Goal: Task Accomplishment & Management: Use online tool/utility

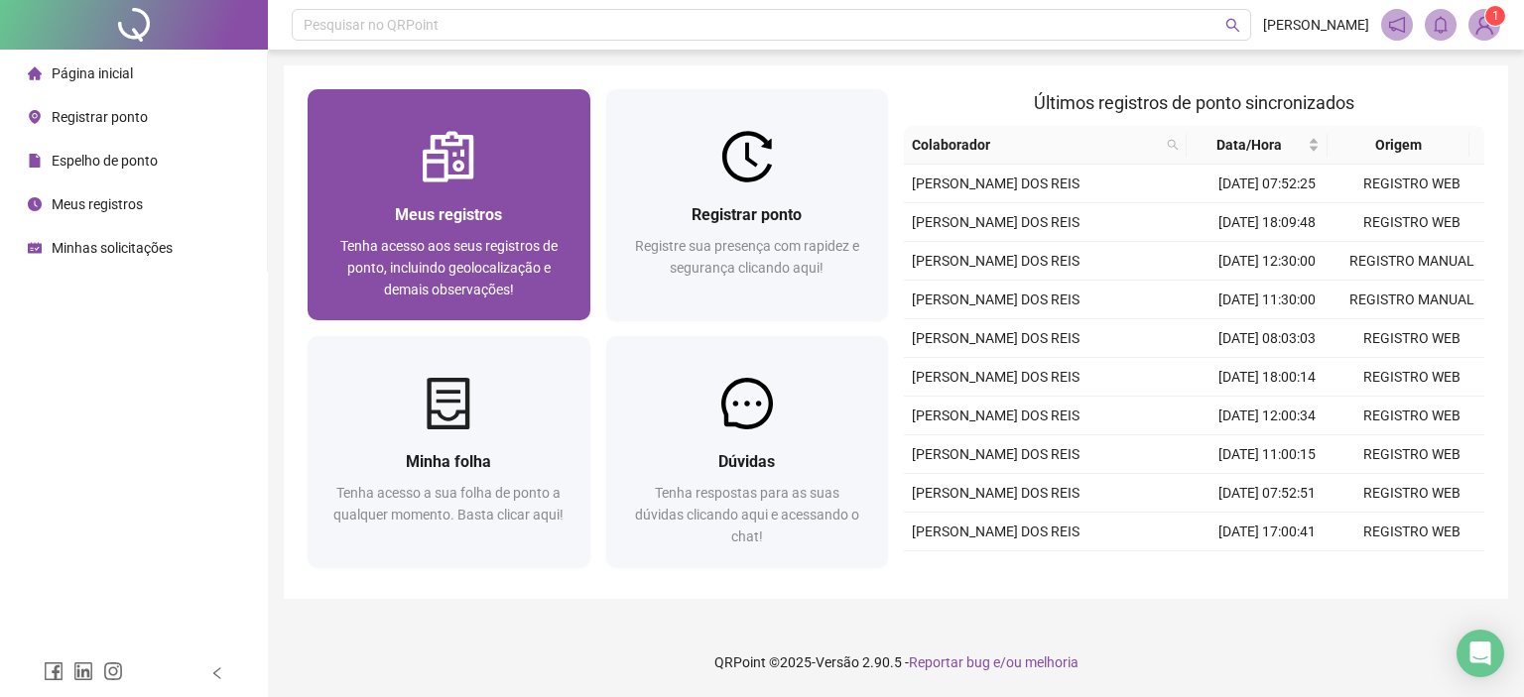
click at [460, 180] on img at bounding box center [449, 157] width 52 height 52
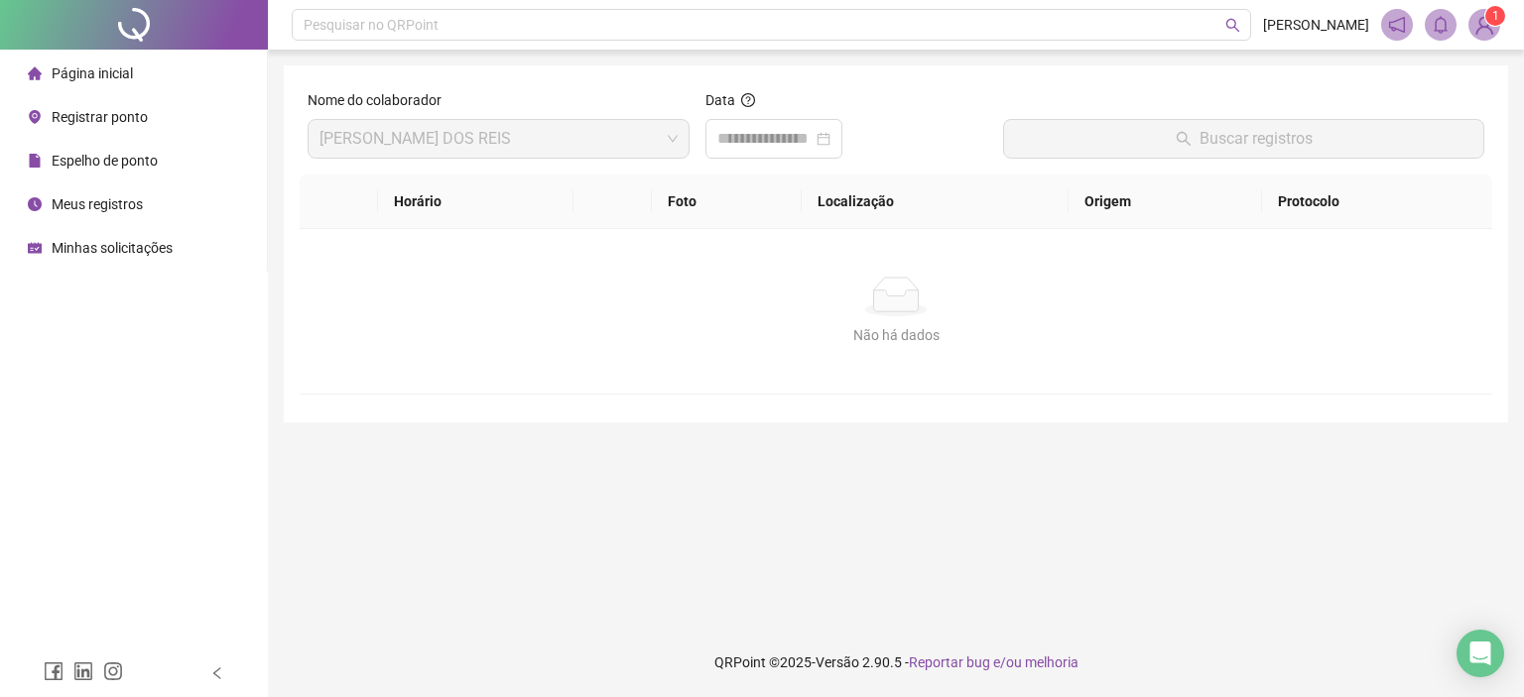
click at [91, 55] on div "Página inicial" at bounding box center [80, 74] width 105 height 40
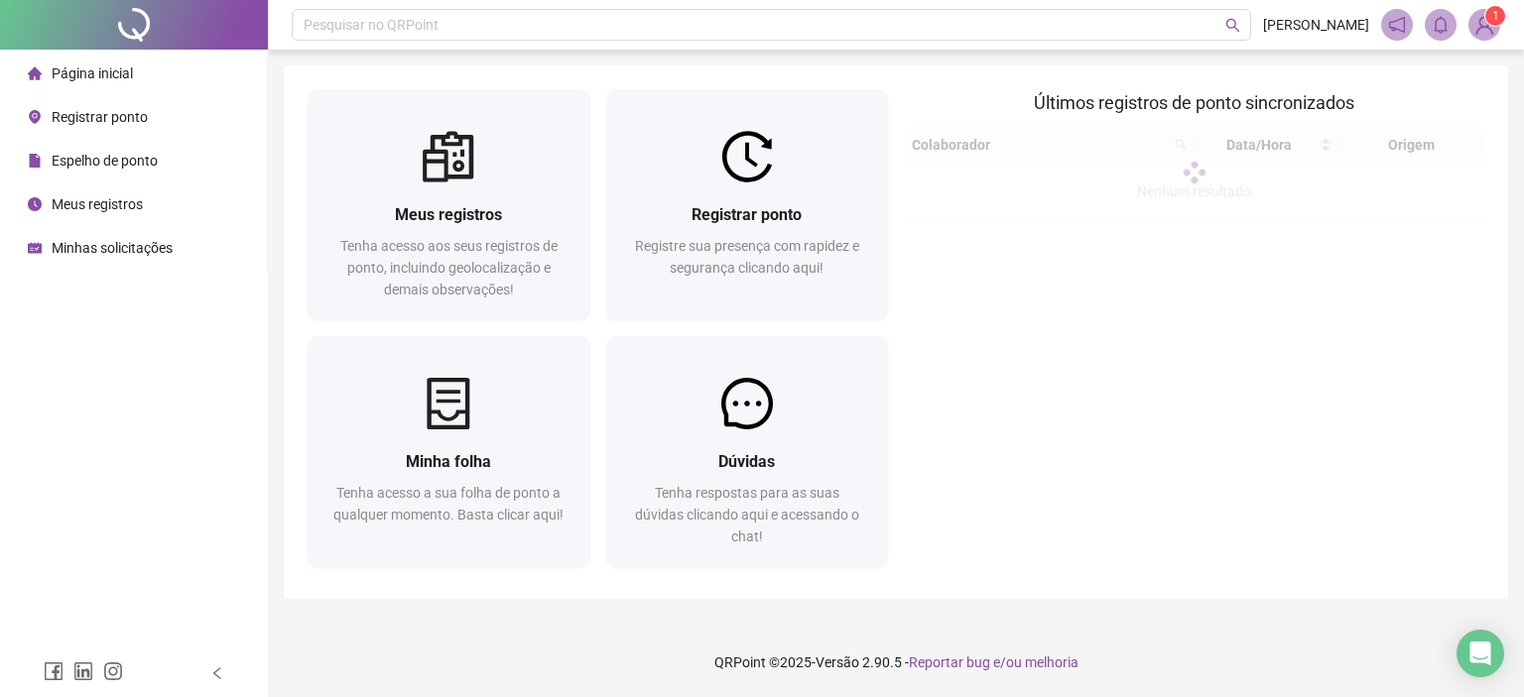
click at [79, 76] on span "Página inicial" at bounding box center [92, 73] width 81 height 16
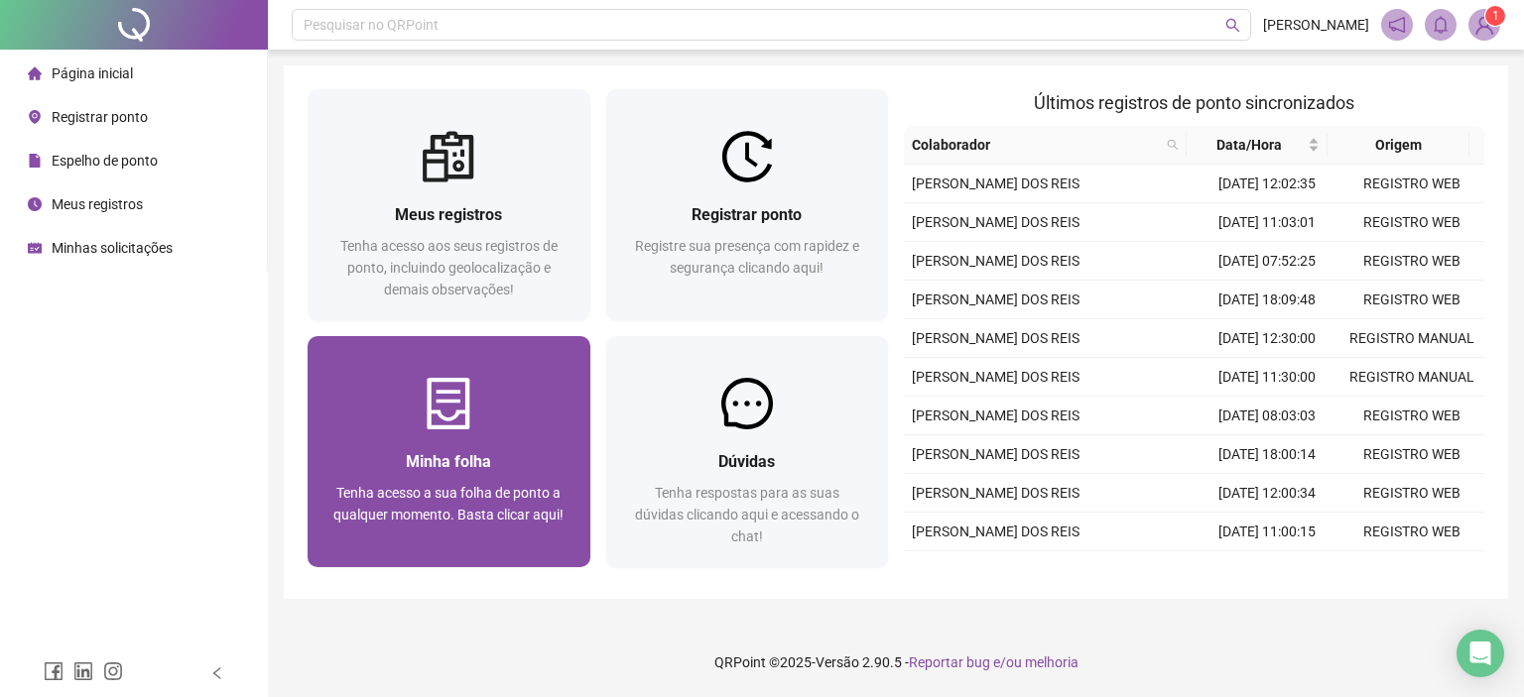
click at [483, 420] on div at bounding box center [449, 404] width 283 height 52
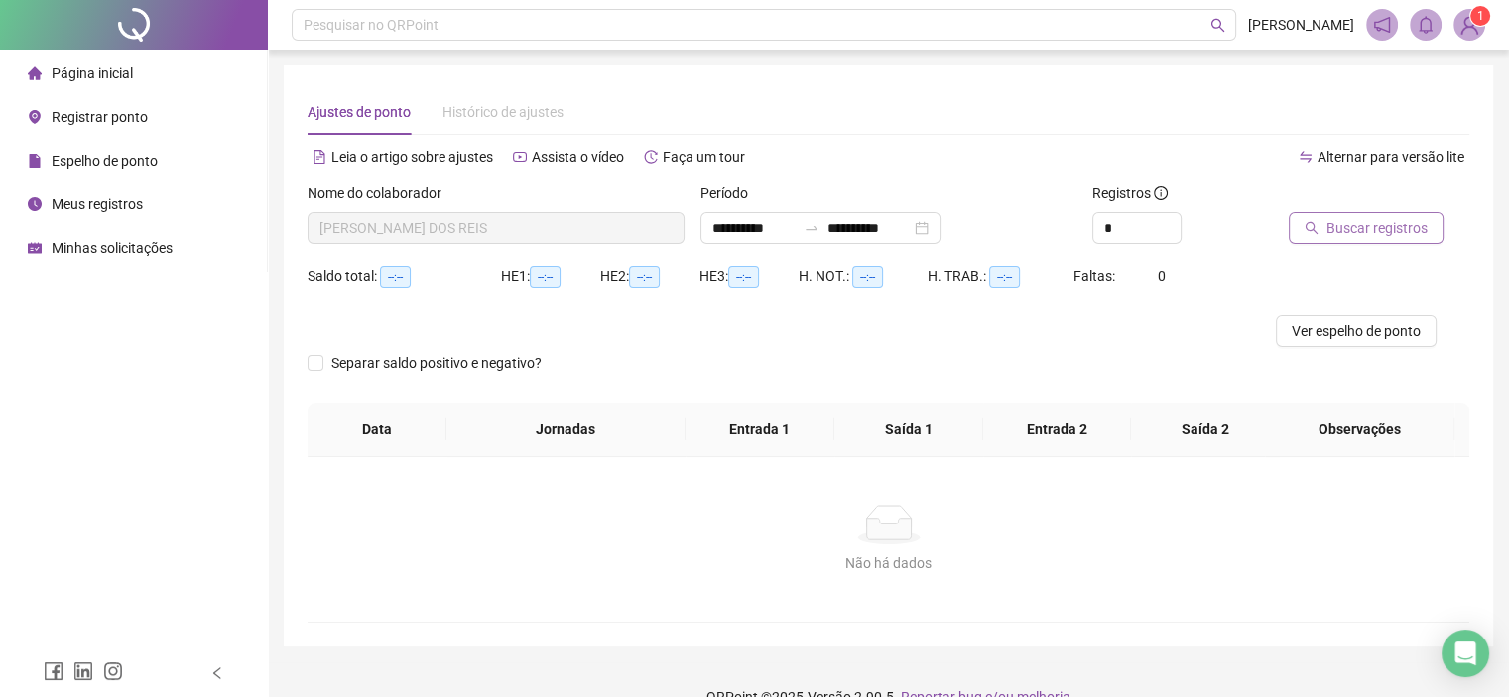
type input "**********"
click at [1401, 231] on span "Buscar registros" at bounding box center [1376, 228] width 101 height 22
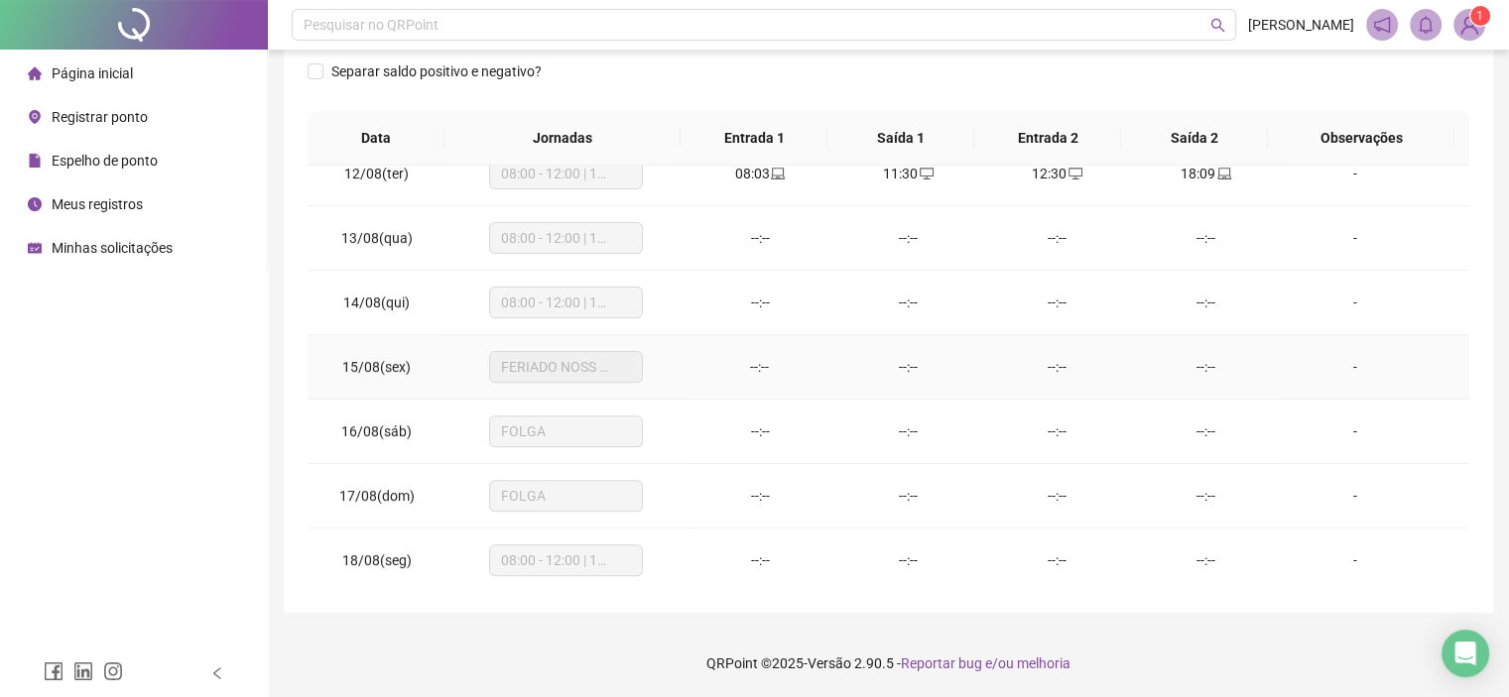
scroll to position [634, 0]
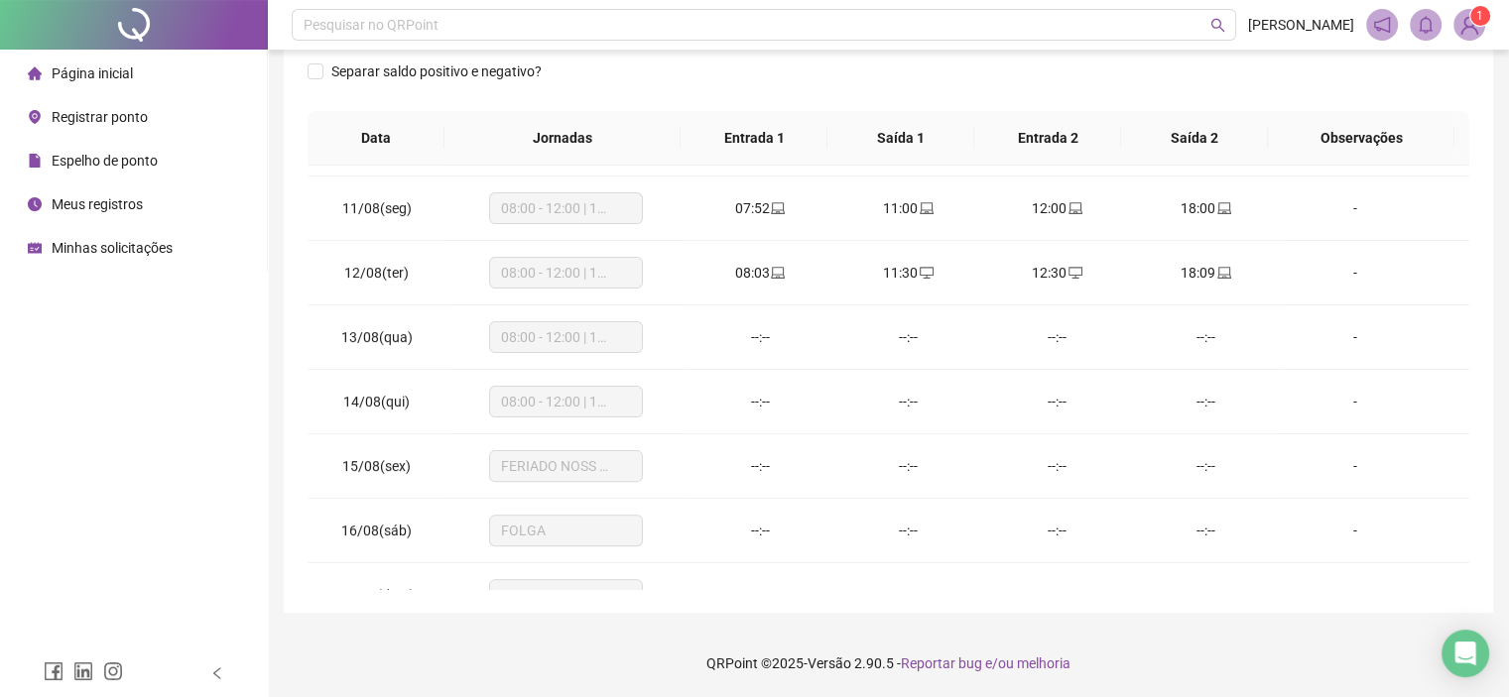
click at [97, 78] on span "Página inicial" at bounding box center [92, 73] width 81 height 16
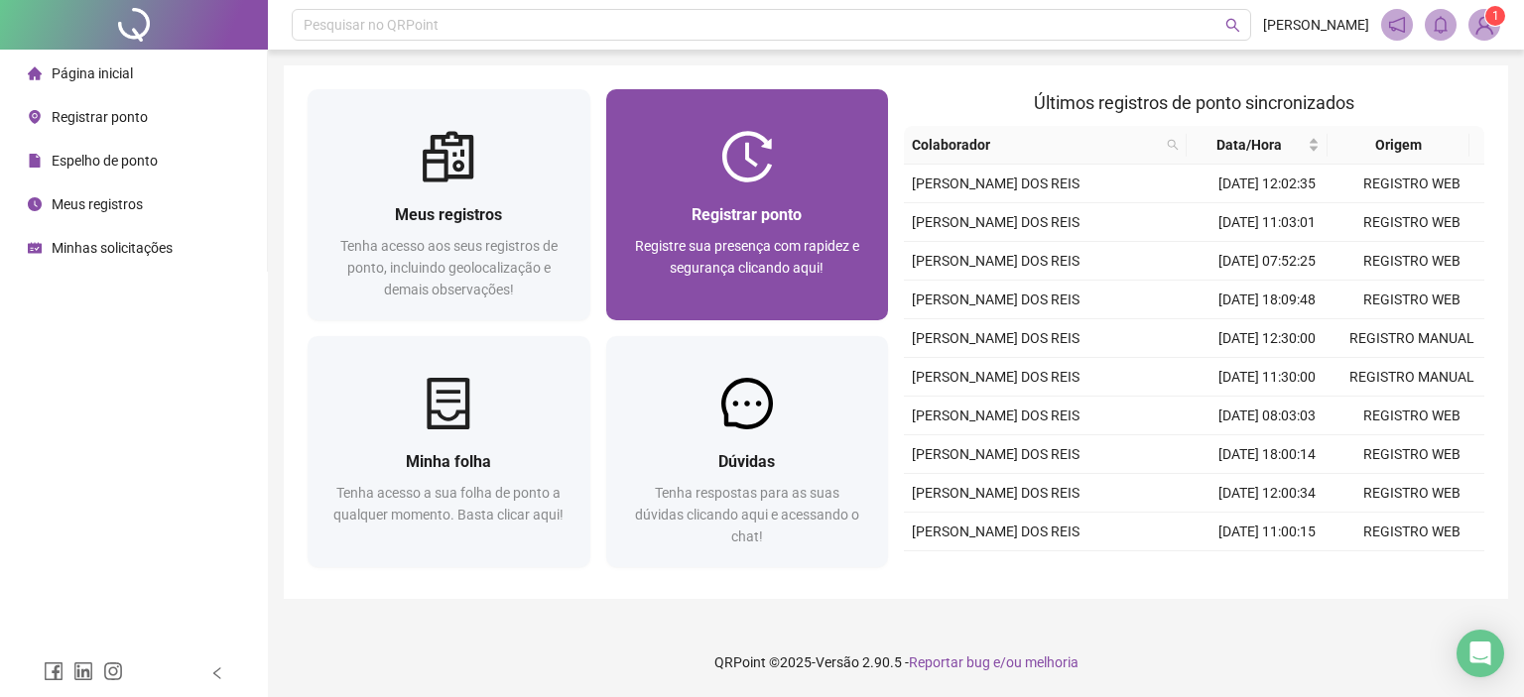
click at [712, 281] on div "Registre sua presença com rapidez e segurança clicando aqui!" at bounding box center [747, 267] width 235 height 65
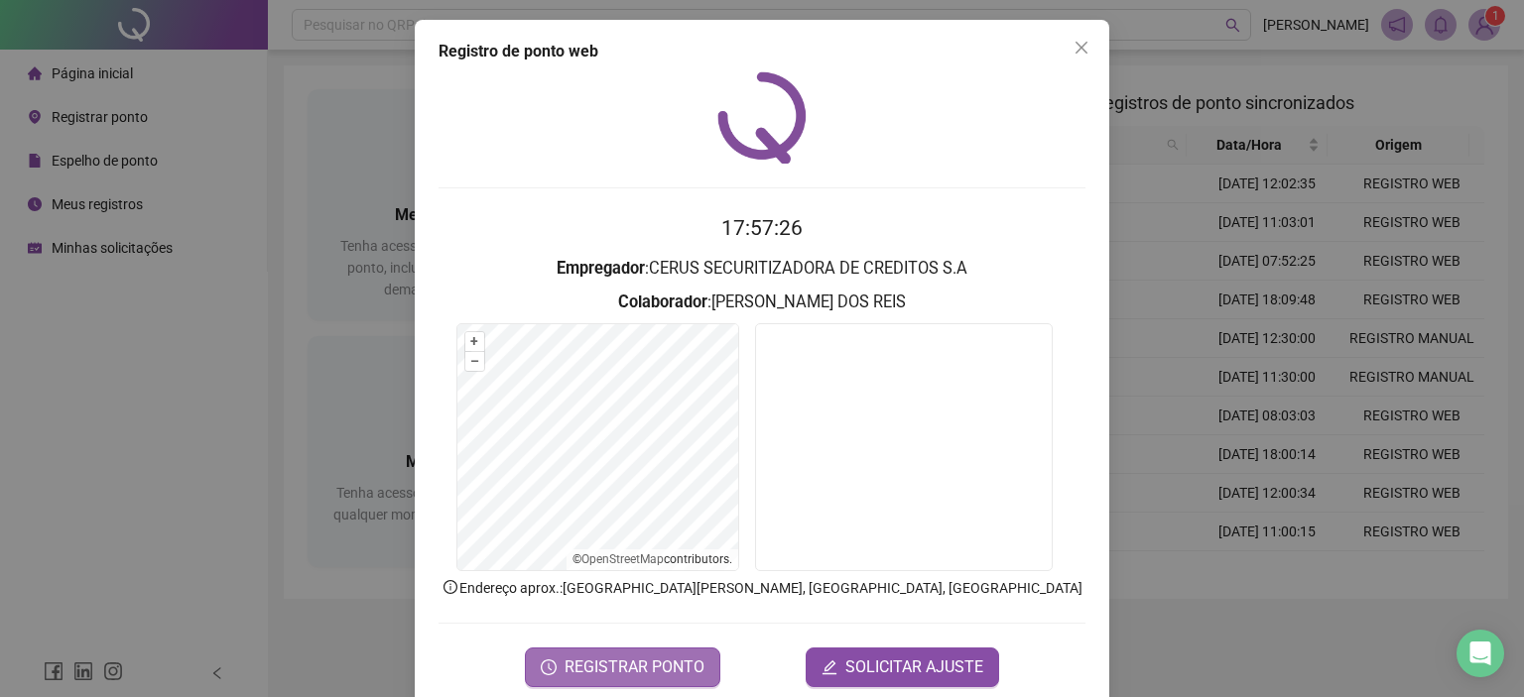
click at [595, 662] on span "REGISTRAR PONTO" at bounding box center [635, 668] width 140 height 24
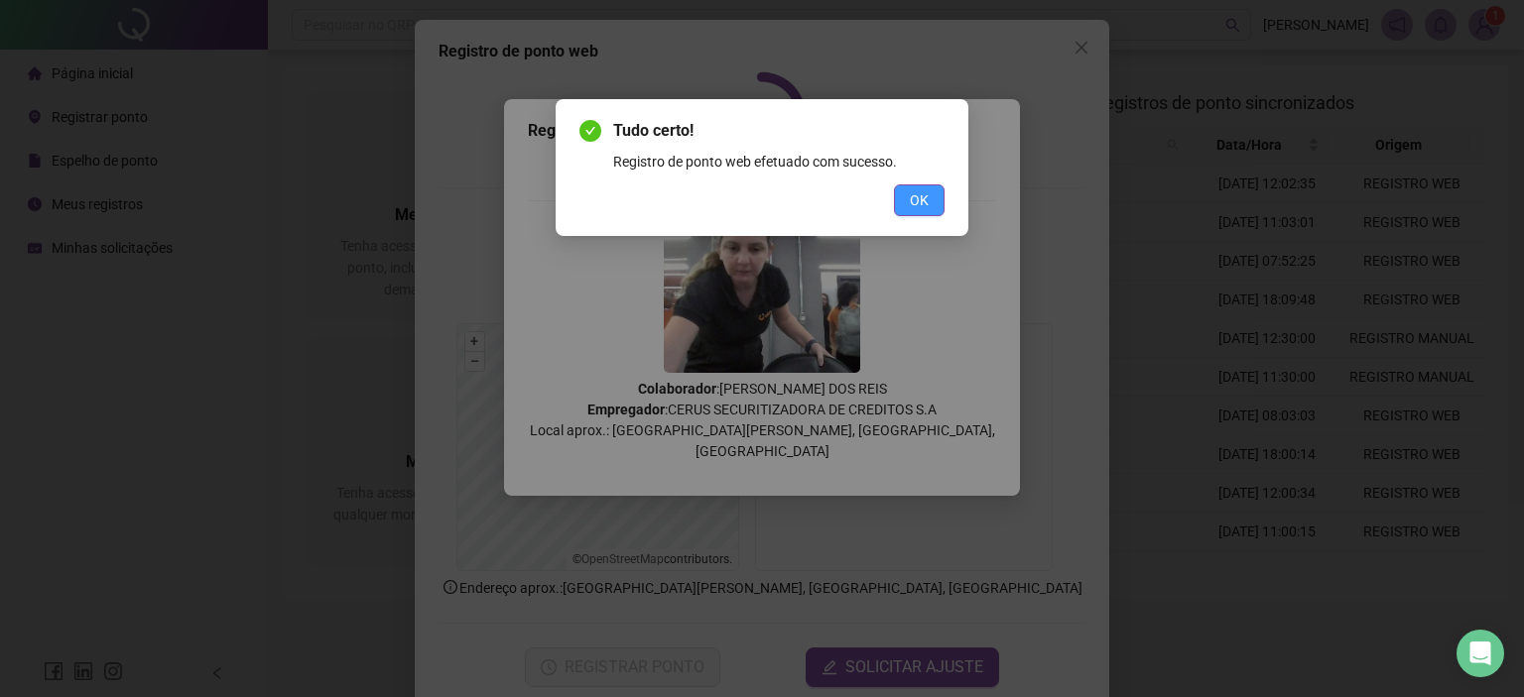
click at [925, 186] on button "OK" at bounding box center [919, 201] width 51 height 32
